Goal: Navigation & Orientation: Find specific page/section

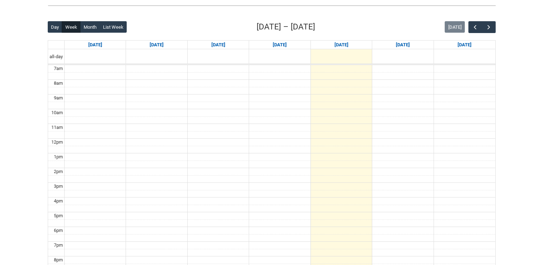
scroll to position [169, 0]
click at [492, 27] on button "button" at bounding box center [488, 26] width 14 height 12
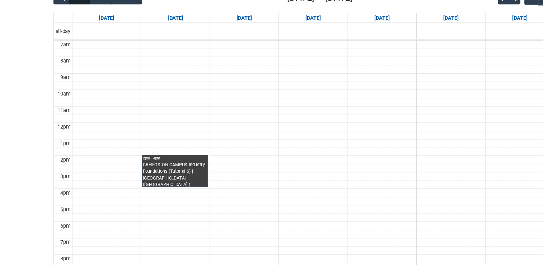
scroll to position [171, 0]
